Goal: Information Seeking & Learning: Learn about a topic

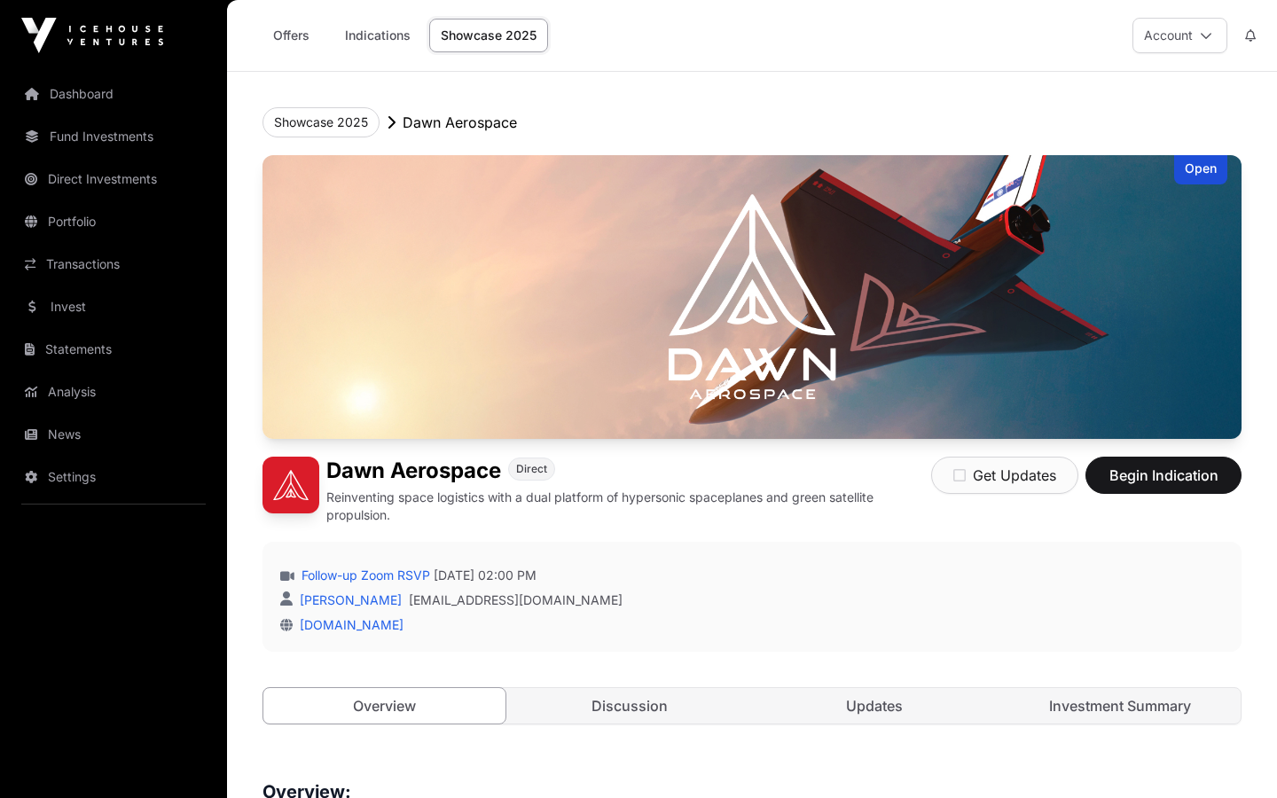
click at [965, 481] on icon "button" at bounding box center [959, 475] width 12 height 14
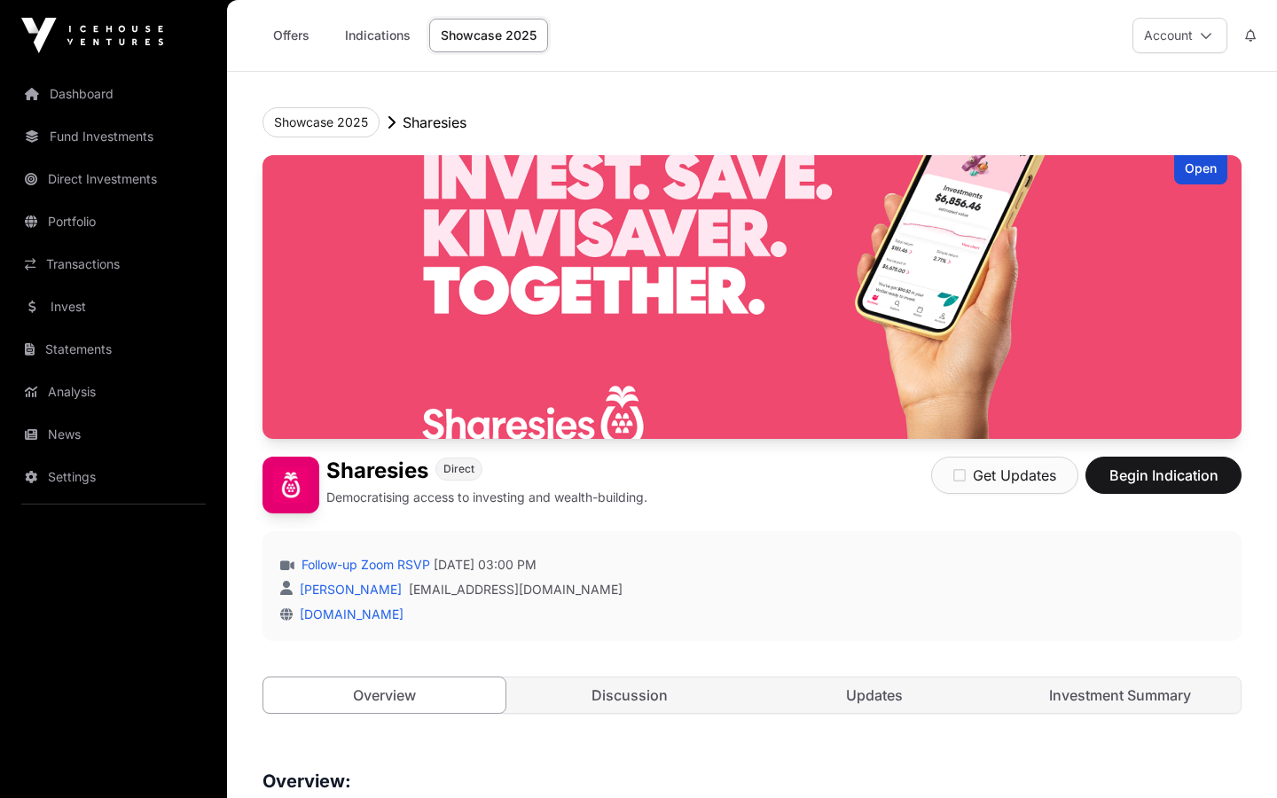
click at [989, 480] on button "Get Updates" at bounding box center [1004, 475] width 147 height 37
click at [1200, 39] on icon at bounding box center [1206, 35] width 12 height 12
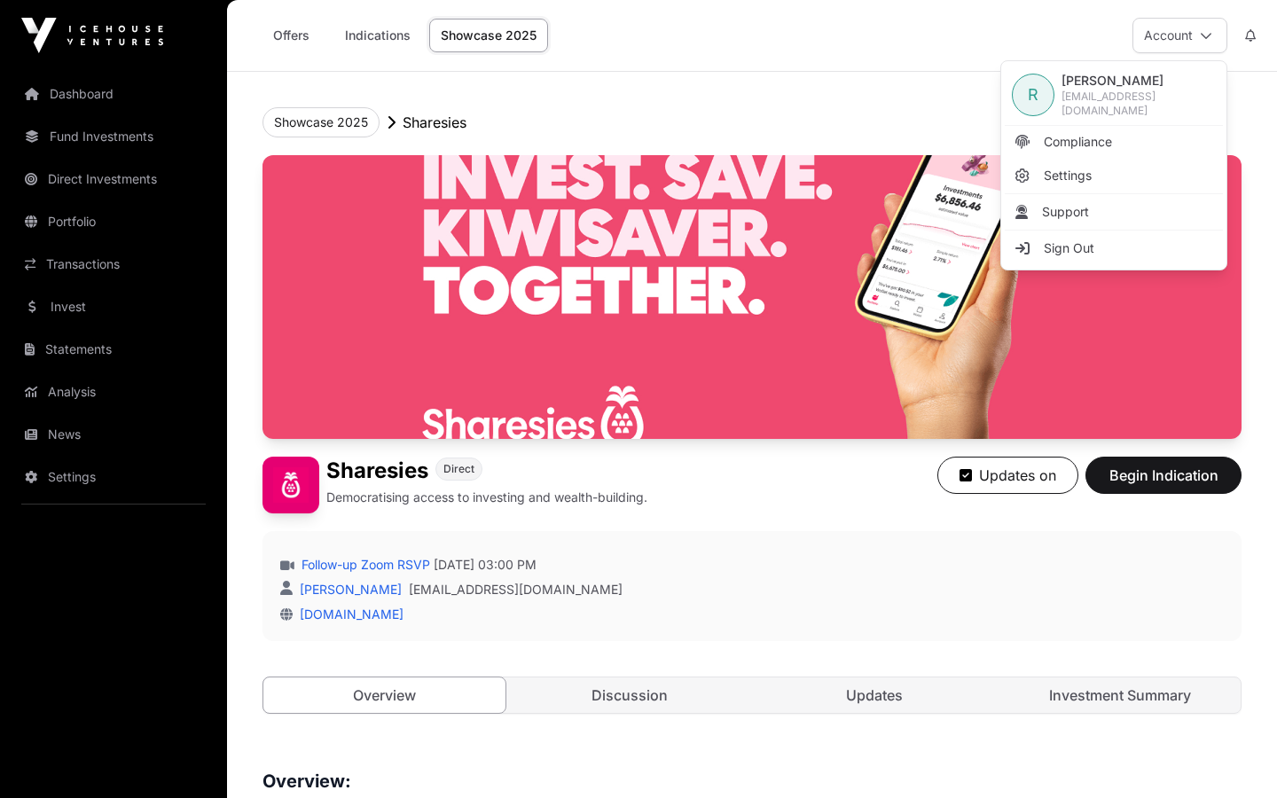
click at [798, 70] on div "Offers Indications Showcase 2025 Account" at bounding box center [752, 35] width 1028 height 71
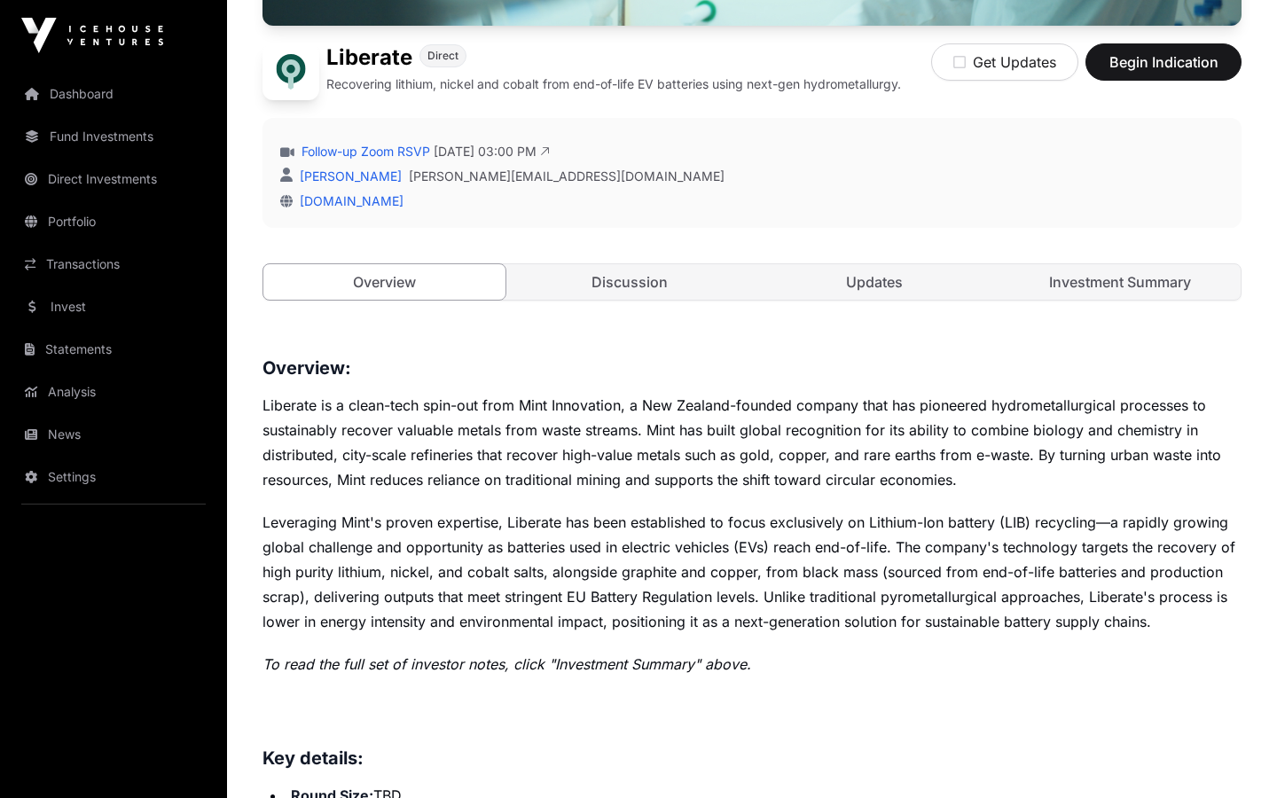
scroll to position [896, 0]
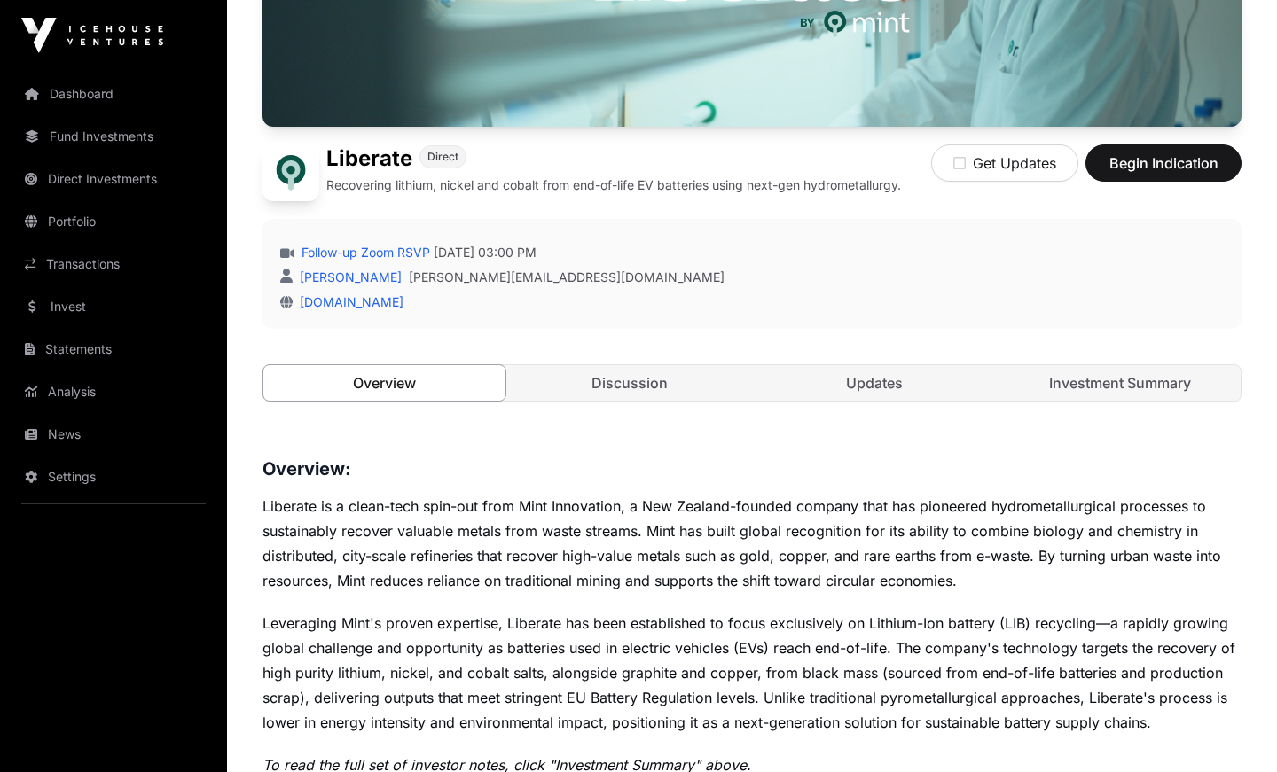
scroll to position [339, 0]
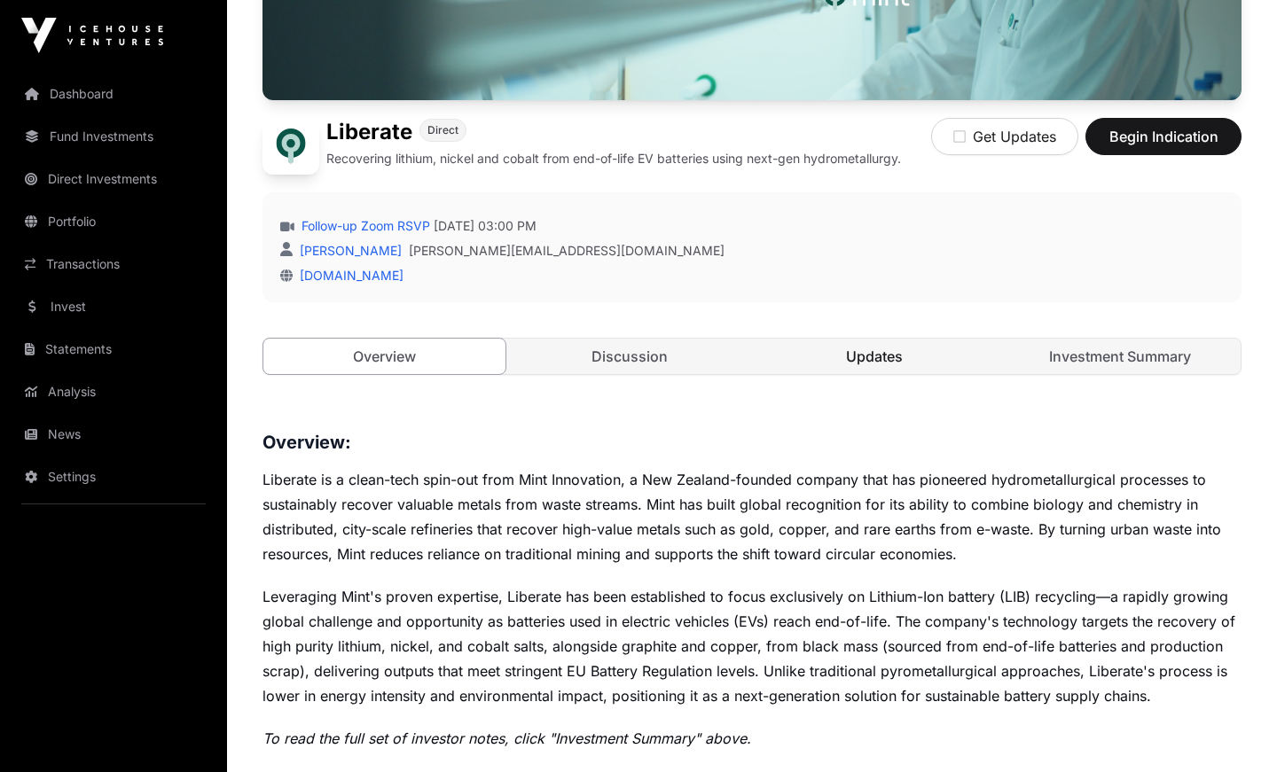
click at [859, 359] on link "Updates" at bounding box center [875, 356] width 242 height 35
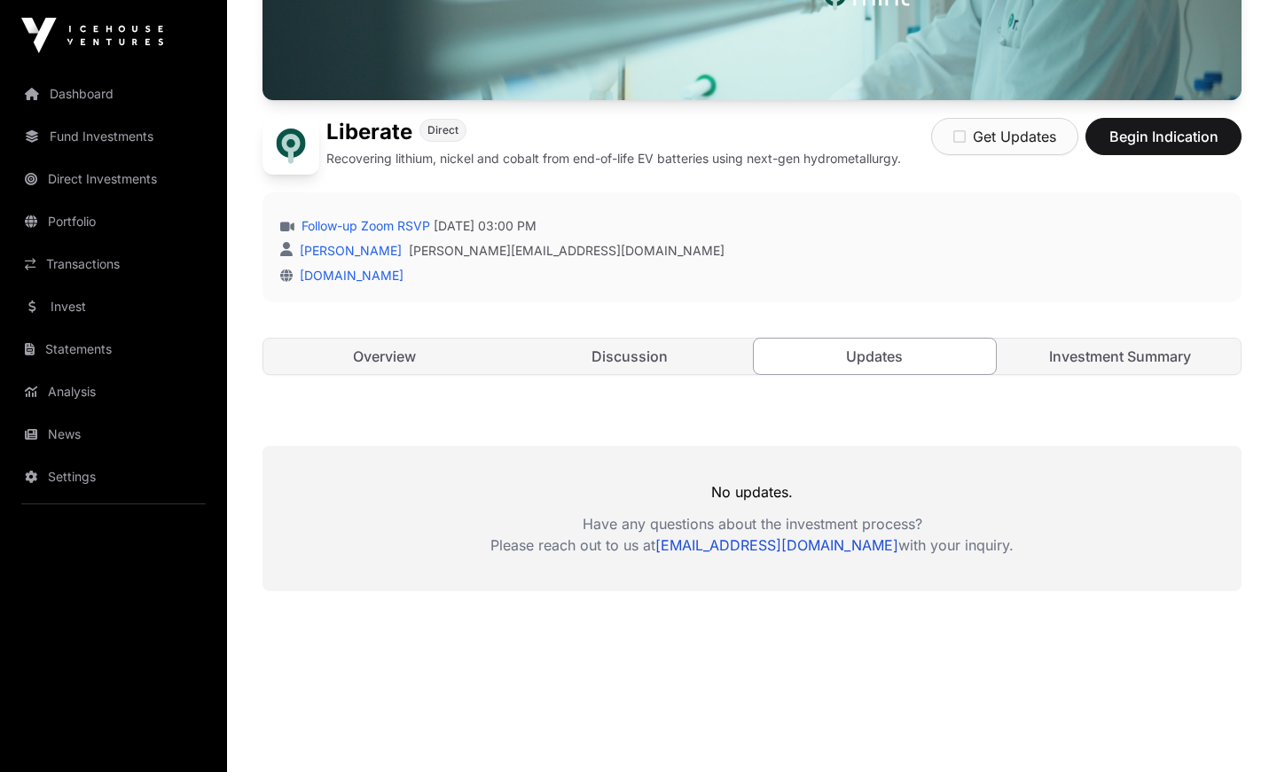
click at [948, 132] on button "Get Updates" at bounding box center [1004, 136] width 147 height 37
click at [966, 139] on icon "button" at bounding box center [965, 136] width 12 height 14
click at [966, 139] on button "Get Updates" at bounding box center [1004, 136] width 147 height 37
